Goal: Navigation & Orientation: Find specific page/section

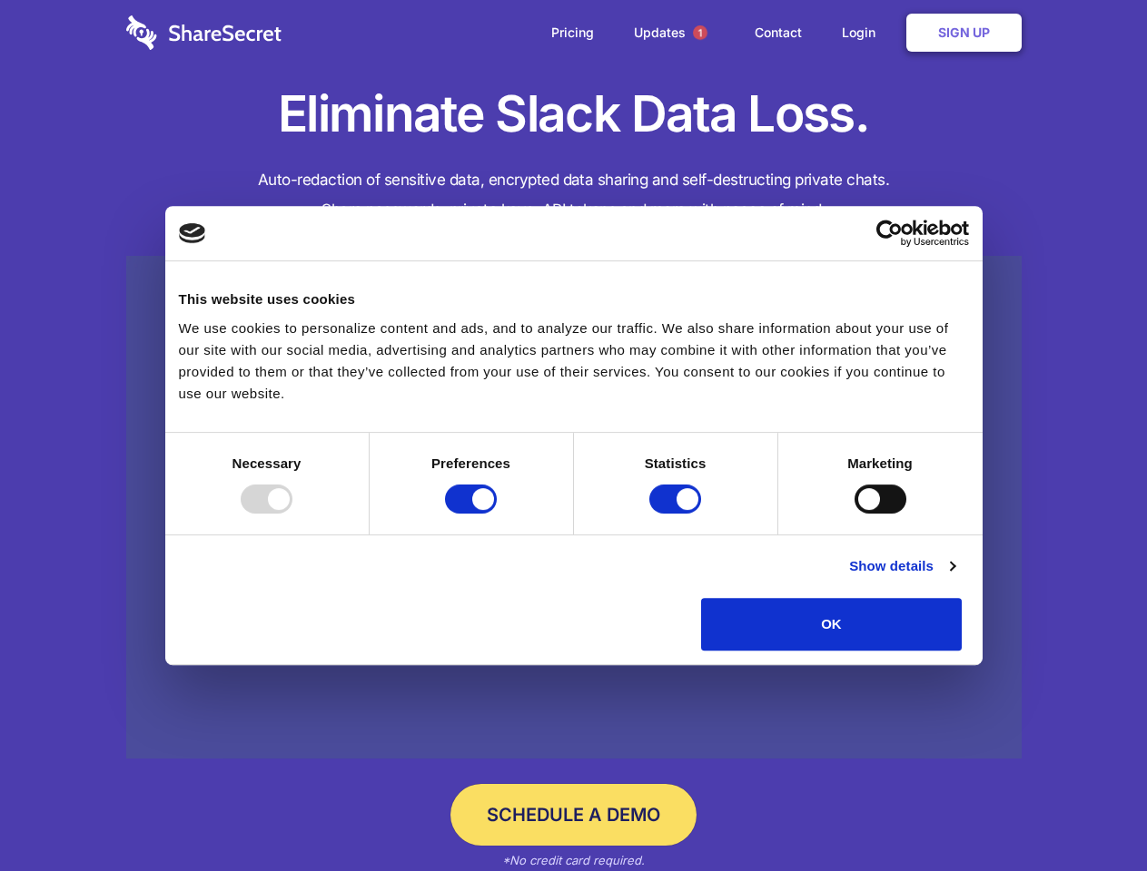
click at [292, 514] on div at bounding box center [267, 499] width 52 height 29
click at [497, 514] on input "Preferences" at bounding box center [471, 499] width 52 height 29
checkbox input "false"
click at [677, 514] on input "Statistics" at bounding box center [675, 499] width 52 height 29
checkbox input "false"
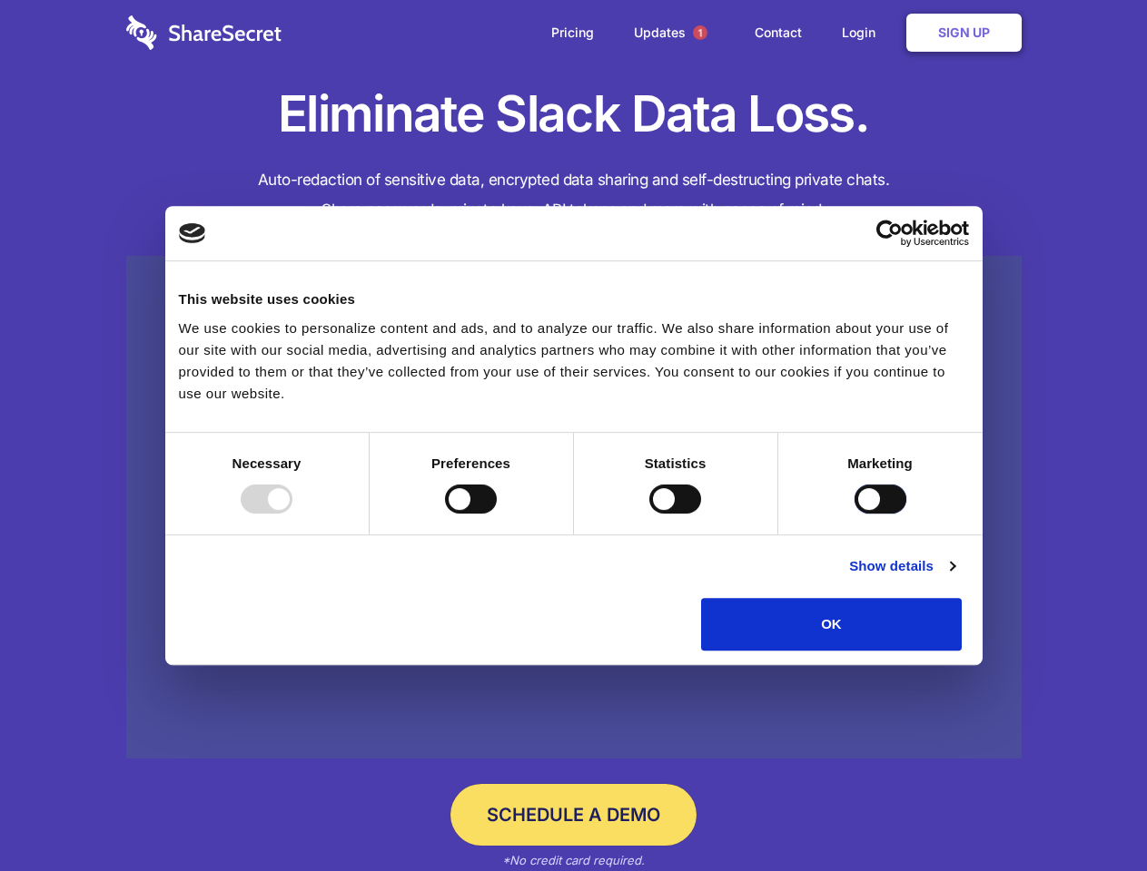
click at [854, 514] on input "Marketing" at bounding box center [880, 499] width 52 height 29
checkbox input "true"
click at [954, 577] on link "Show details" at bounding box center [901, 567] width 105 height 22
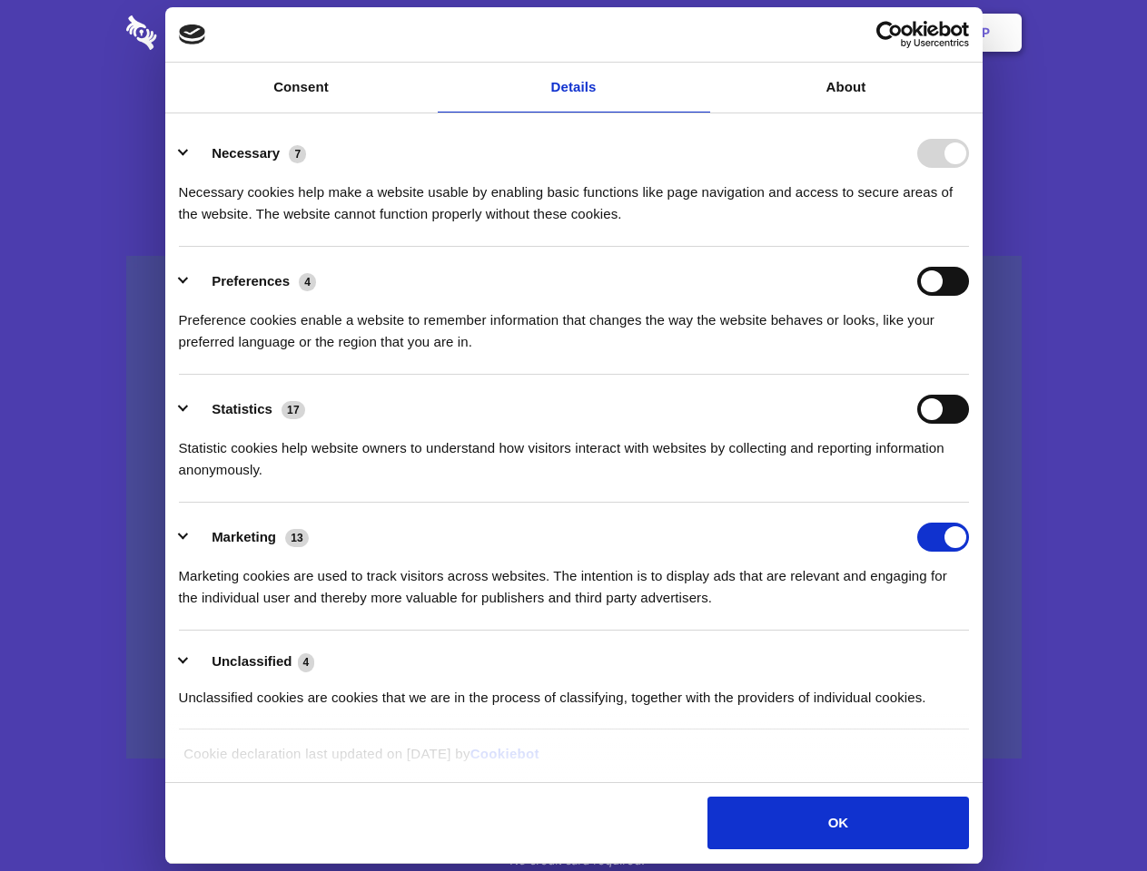
click at [969, 247] on li "Necessary 7 Necessary cookies help make a website usable by enabling basic func…" at bounding box center [574, 183] width 790 height 128
click at [699, 33] on span "1" at bounding box center [700, 32] width 15 height 15
